Goal: Answer question/provide support

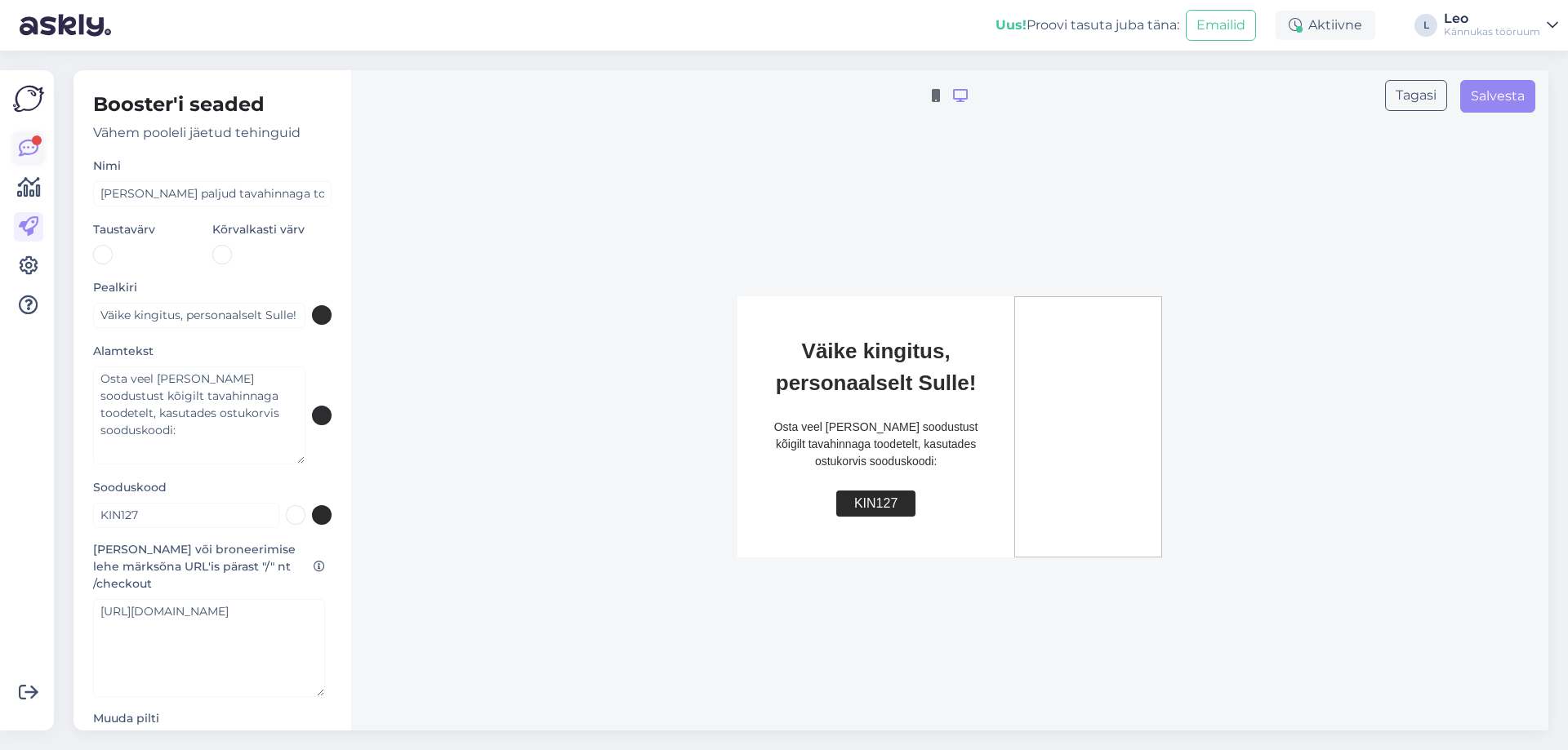
click at [35, 155] on icon at bounding box center [28, 148] width 20 height 20
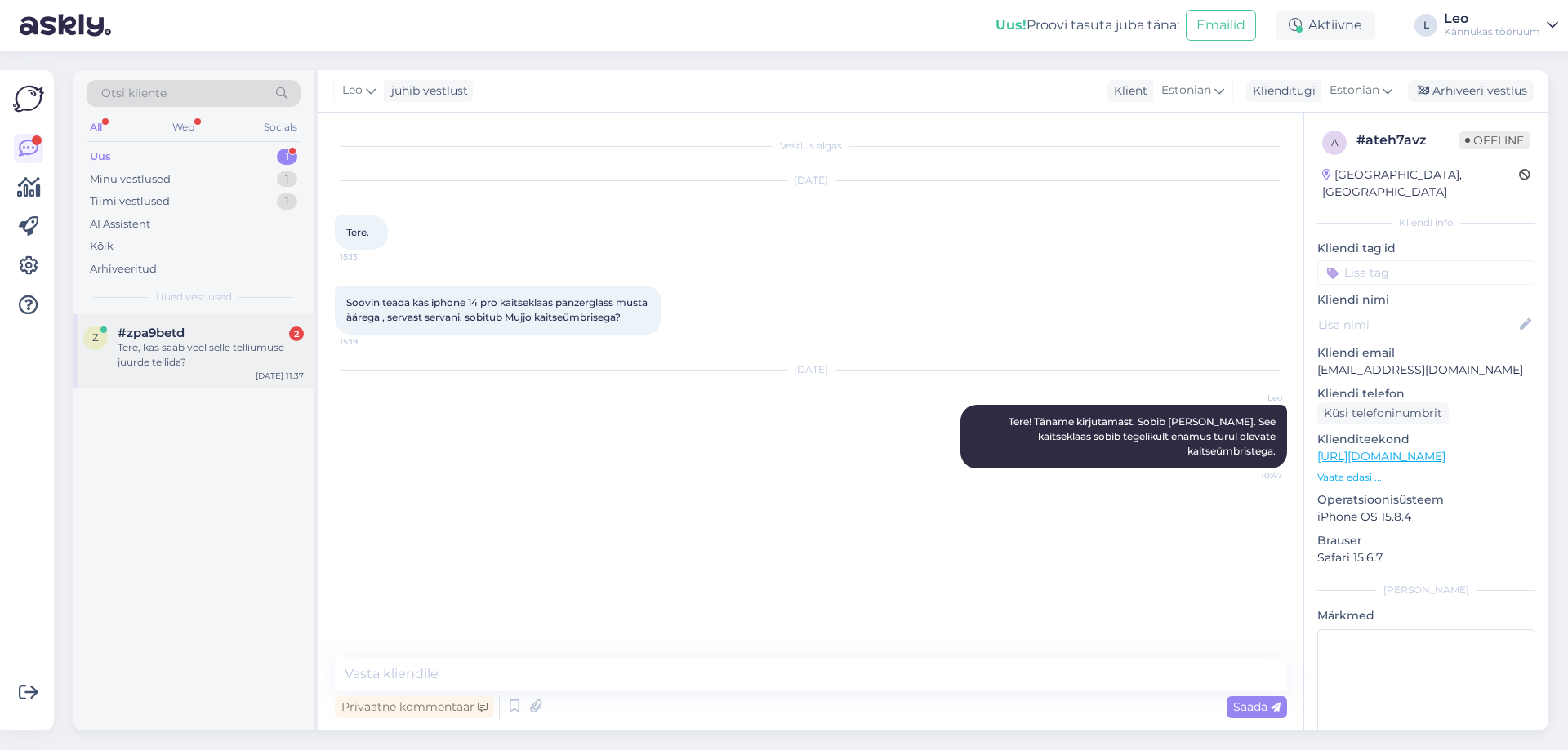
click at [165, 335] on span "#zpa9betd" at bounding box center [150, 333] width 67 height 15
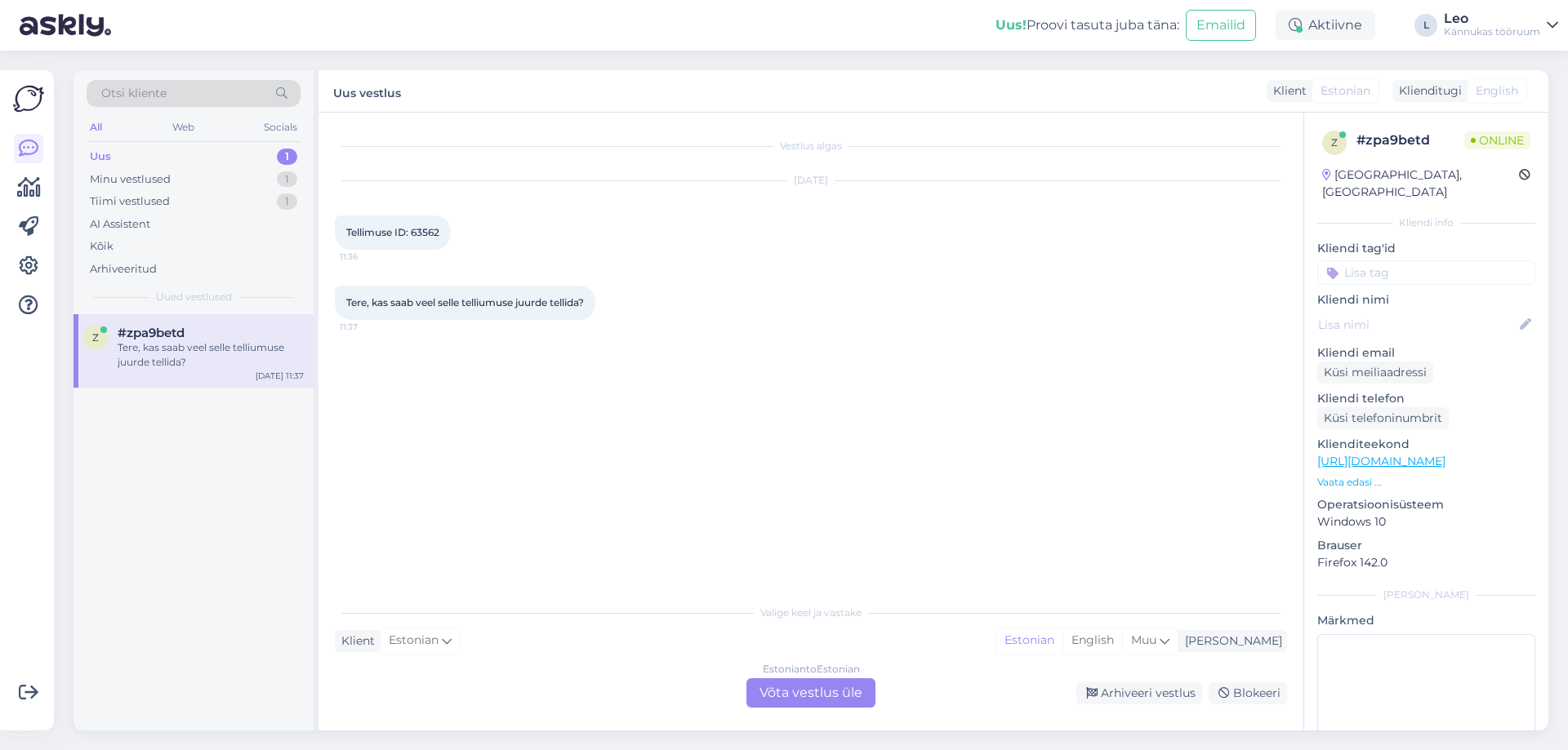
click at [431, 240] on div "Tellimuse ID: 63562 11:36" at bounding box center [392, 233] width 116 height 35
copy div "63562 11:36"
click at [801, 687] on div "Estonian to Estonian Võta vestlus üle" at bounding box center [811, 692] width 129 height 29
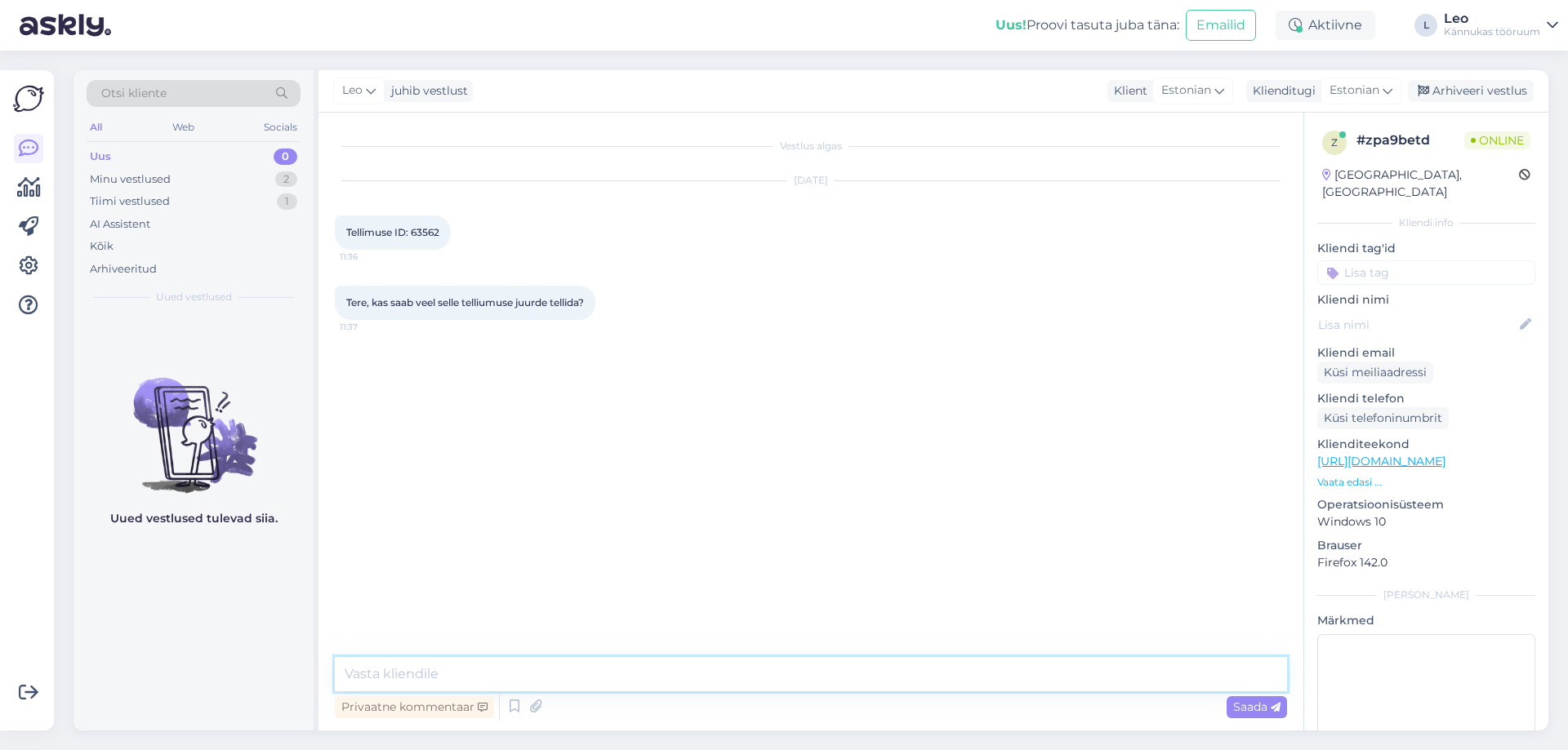
click at [542, 678] on textarea at bounding box center [811, 674] width 953 height 35
type textarea "Tere! Täname kirjutamast. Kas soovite midagi tellimusele juurde lisada?"
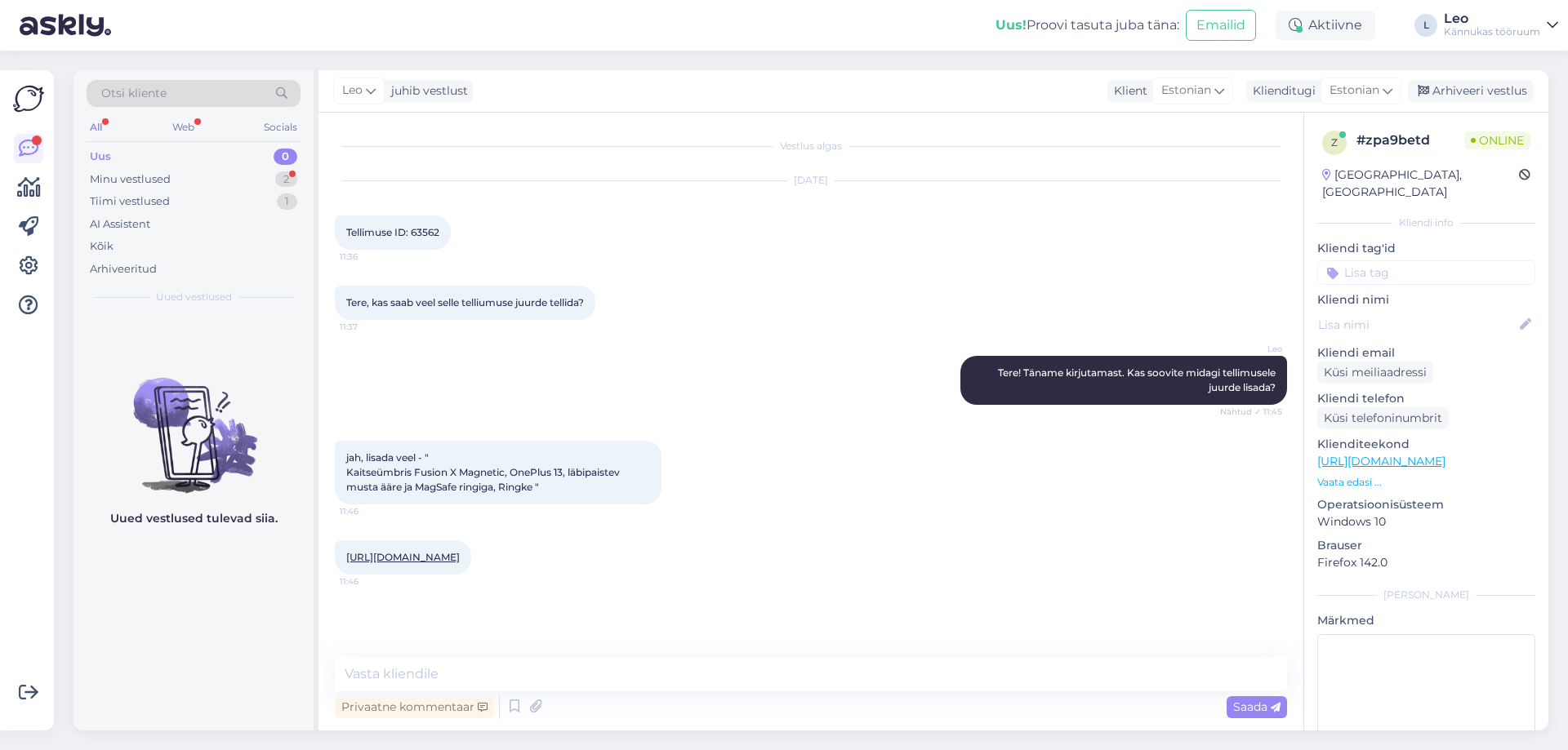
click at [437, 552] on link "[URL][DOMAIN_NAME]" at bounding box center [403, 557] width 114 height 12
click at [403, 665] on textarea at bounding box center [811, 674] width 953 height 35
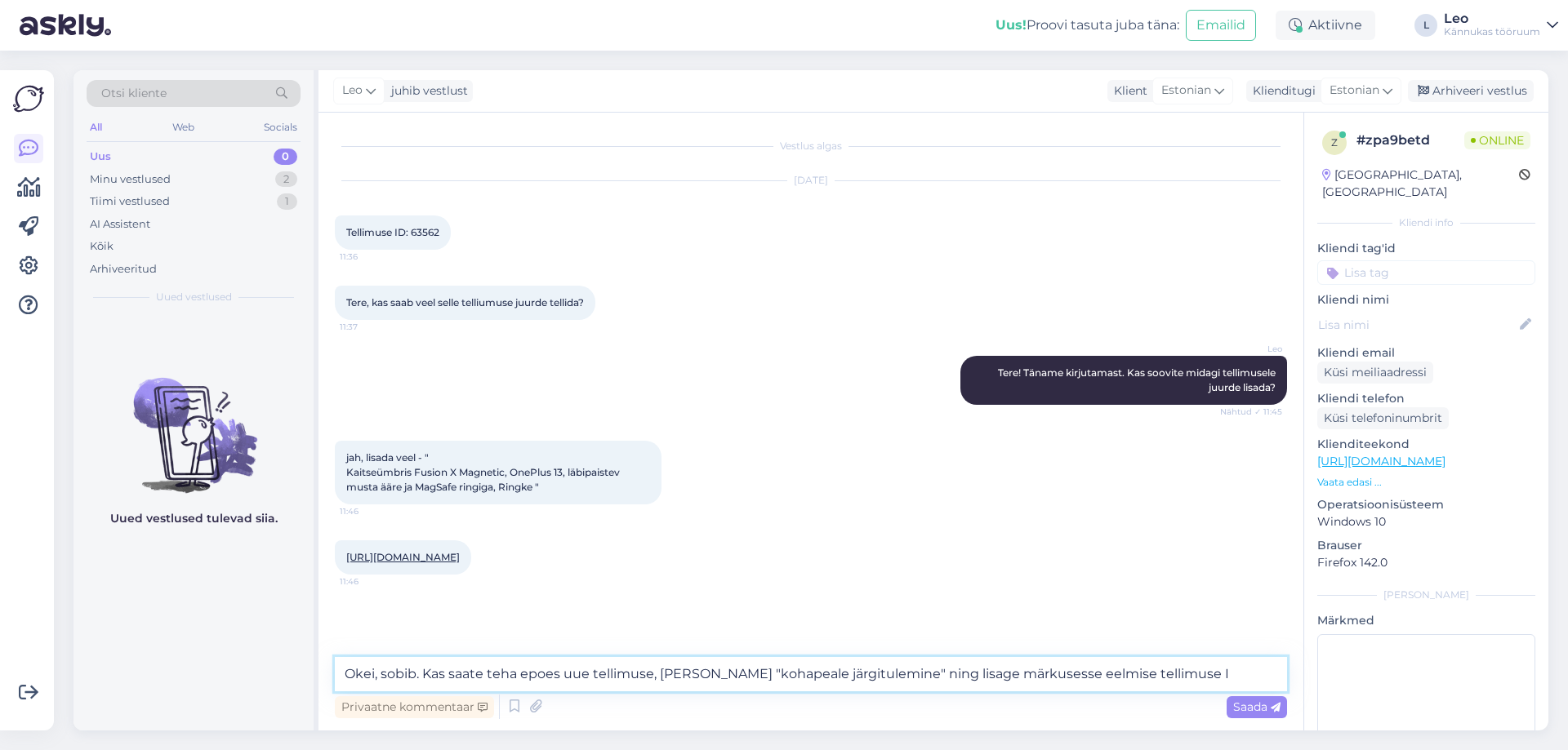
type textarea "Okei, sobib. Kas saate teha epoes uue tellimuse, [PERSON_NAME] "kohapeale järgi…"
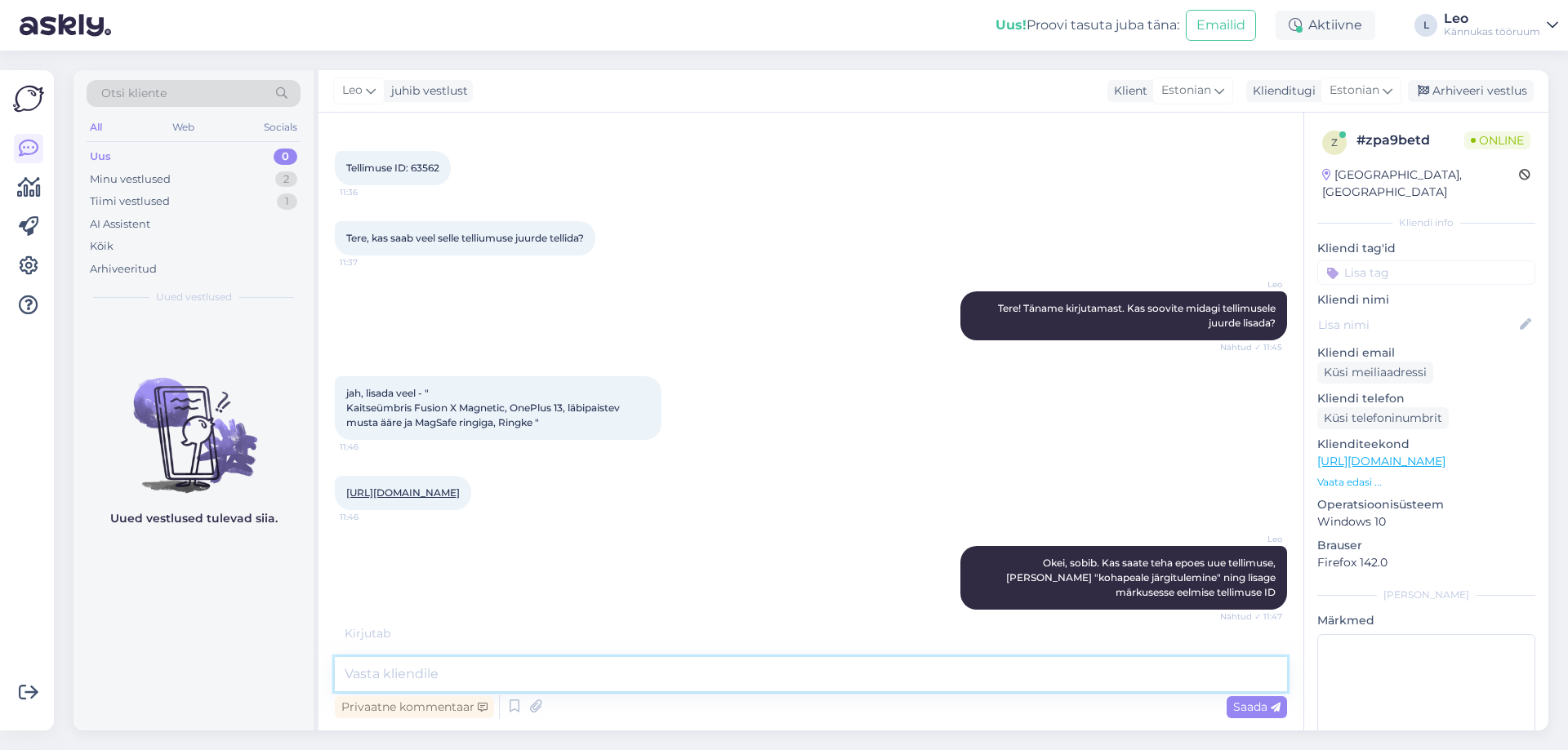
scroll to position [135, 0]
